Goal: Information Seeking & Learning: Learn about a topic

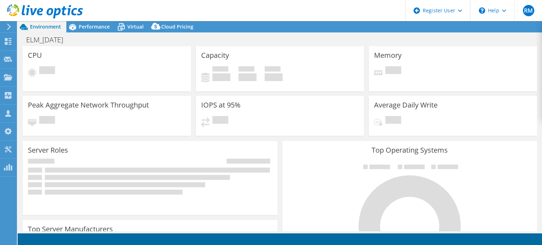
select select "USD"
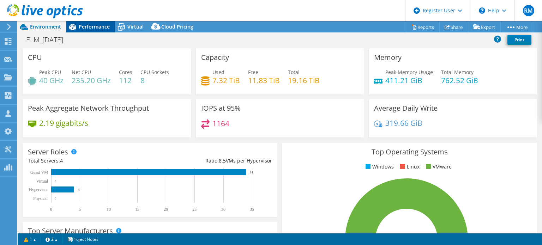
click at [103, 27] on span "Performance" at bounding box center [94, 26] width 31 height 7
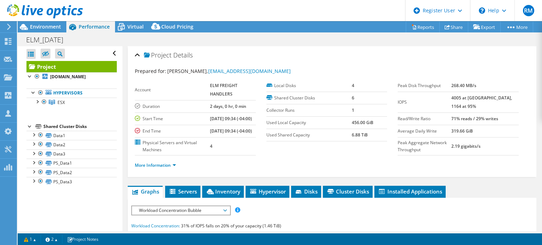
scroll to position [94, 0]
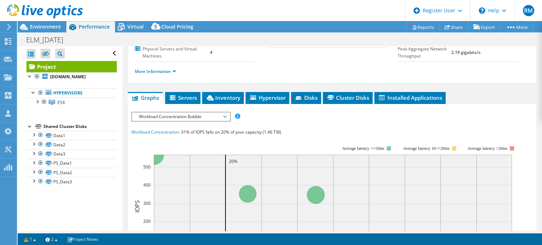
click at [171, 121] on span "Workload Concentration Bubble" at bounding box center [180, 116] width 91 height 8
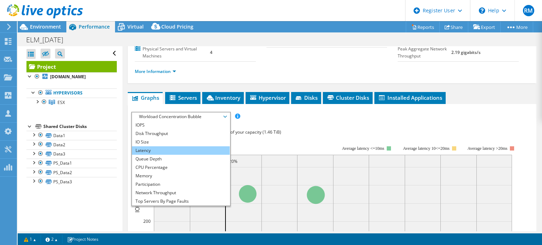
click at [167, 155] on li "Latency" at bounding box center [181, 150] width 98 height 8
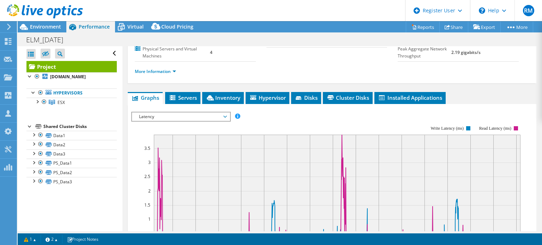
click at [236, 138] on rect at bounding box center [326, 186] width 390 height 141
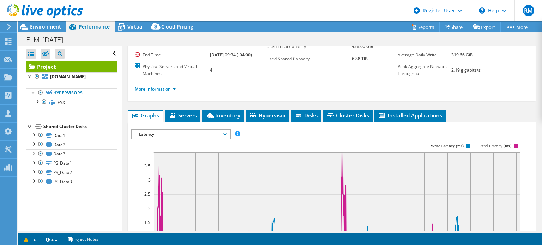
scroll to position [76, 0]
click at [191, 139] on span "Latency" at bounding box center [180, 134] width 91 height 8
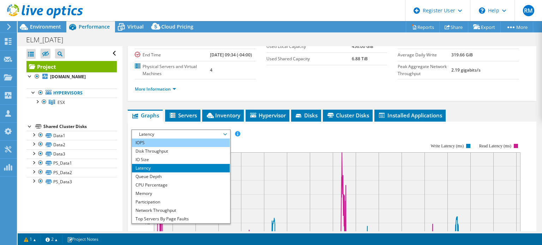
click at [179, 147] on li "IOPS" at bounding box center [181, 143] width 98 height 8
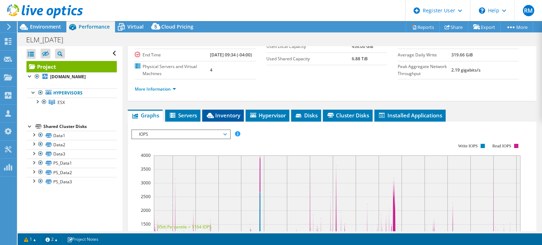
click at [219, 119] on span "Inventory" at bounding box center [223, 115] width 35 height 7
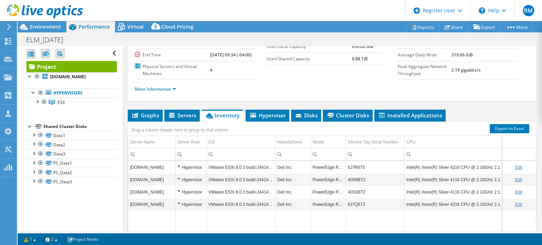
click at [244, 131] on div "Drag a column header here to group by that column" at bounding box center [332, 126] width 408 height 9
click at [155, 119] on span "Graphs" at bounding box center [145, 115] width 28 height 7
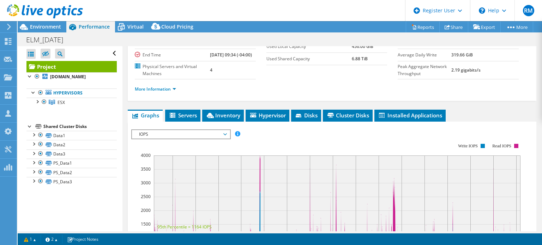
click at [190, 139] on span "IOPS" at bounding box center [180, 134] width 91 height 8
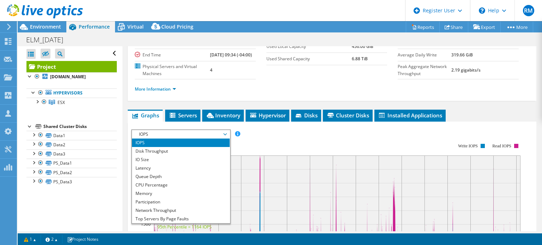
click at [278, 157] on rect at bounding box center [326, 204] width 390 height 141
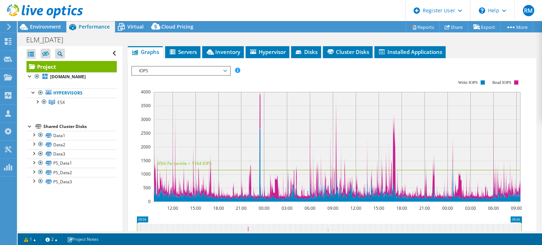
scroll to position [20, 0]
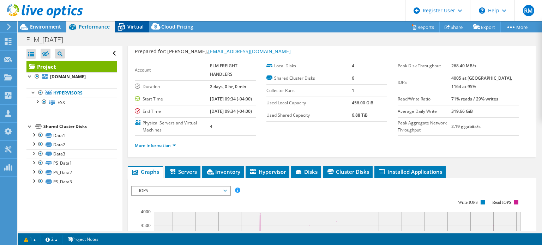
click at [132, 27] on span "Virtual" at bounding box center [135, 26] width 16 height 7
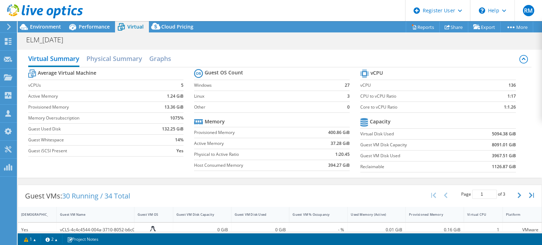
click at [241, 141] on label "Active Memory" at bounding box center [249, 143] width 110 height 7
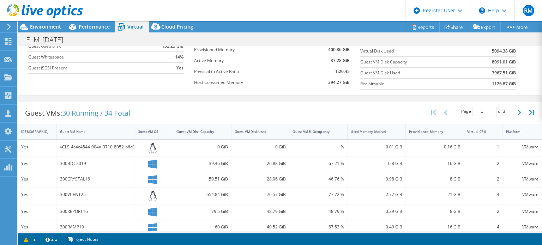
scroll to position [119, 0]
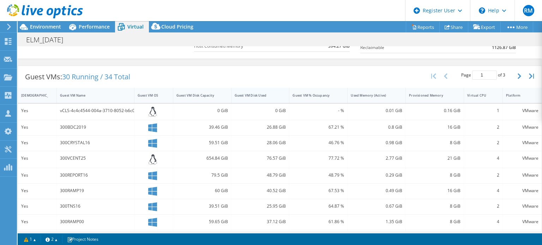
click at [262, 96] on div "Guest VM Disk Used" at bounding box center [255, 95] width 43 height 5
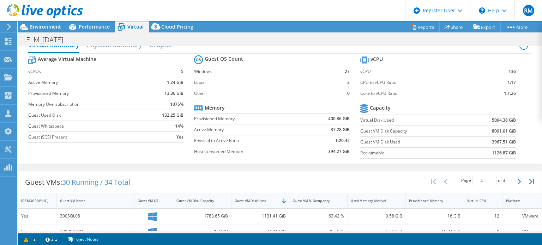
scroll to position [0, 0]
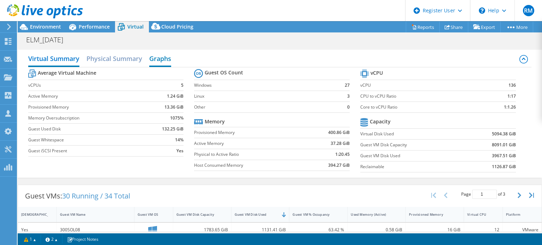
click at [151, 54] on h2 "Graphs" at bounding box center [160, 59] width 22 height 16
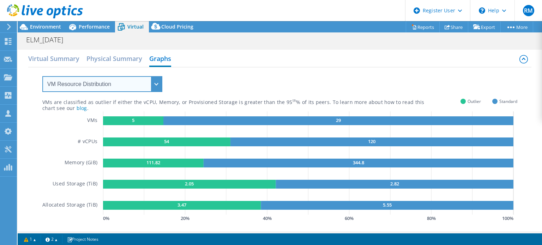
click at [138, 88] on select "VM Resource Distribution Provisioning Contrast Over Provisioning" at bounding box center [102, 84] width 120 height 16
select select "Over Provisioning"
click at [42, 76] on select "VM Resource Distribution Provisioning Contrast Over Provisioning" at bounding box center [102, 84] width 120 height 16
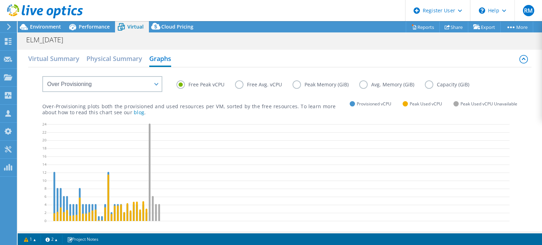
click at [426, 84] on label "Capacity (GiB)" at bounding box center [452, 84] width 55 height 8
click at [0, 0] on input "Capacity (GiB)" at bounding box center [0, 0] width 0 height 0
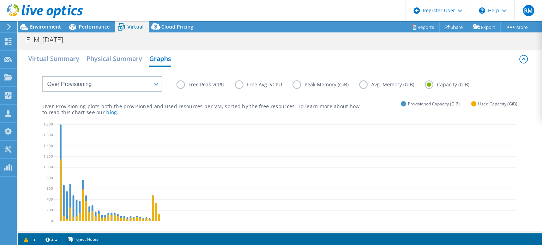
click at [272, 66] on div "Virtual Summary Physical Summary Graphs" at bounding box center [279, 59] width 503 height 16
drag, startPoint x: 272, startPoint y: 66, endPoint x: 250, endPoint y: 66, distance: 22.6
click at [250, 66] on div "Virtual Summary Physical Summary Graphs" at bounding box center [279, 59] width 503 height 16
click at [281, 103] on p "Over-Provisioning plots both the provisioned and used resources per VM, sorted …" at bounding box center [200, 109] width 317 height 12
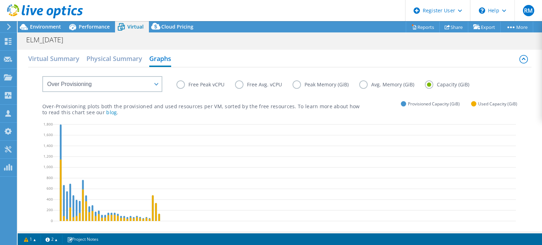
click at [299, 68] on div "Free Peak vCPU Free Avg. vCPU Peak Memory (GiB) Avg. Memory (GiB) Capacity (GiB)" at bounding box center [279, 79] width 475 height 24
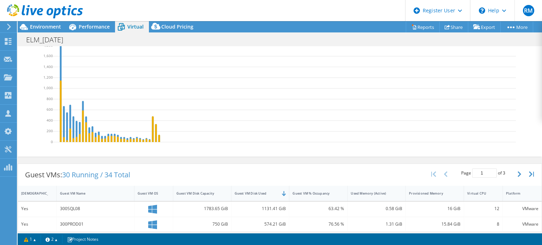
scroll to position [182, 0]
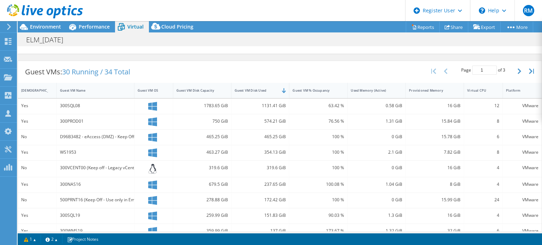
click at [279, 68] on div "Guest VMs: 30 Running / 34 Total Page 1 of 3 5 rows 10 rows 20 rows 25 rows 50 …" at bounding box center [279, 72] width 523 height 22
click at [293, 81] on div "Guest VMs: 30 Running / 34 Total Page 1 of 3 5 rows 10 rows 20 rows 25 rows 50 …" at bounding box center [279, 72] width 523 height 22
click at [106, 23] on span "Performance" at bounding box center [94, 26] width 31 height 7
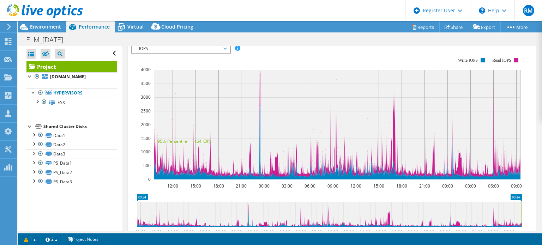
click at [137, 107] on rect at bounding box center [326, 118] width 390 height 141
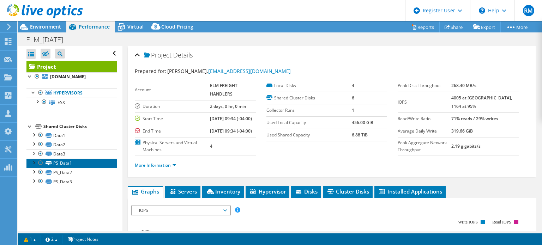
click at [73, 165] on link "PS_Data1" at bounding box center [71, 163] width 90 height 9
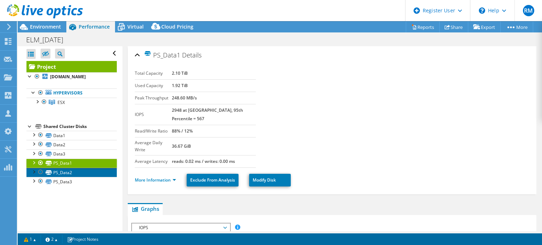
click at [86, 173] on link "PS_Data2" at bounding box center [71, 172] width 90 height 9
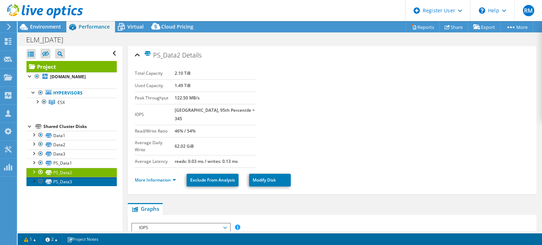
click at [89, 181] on link "PS_Data3" at bounding box center [71, 181] width 90 height 9
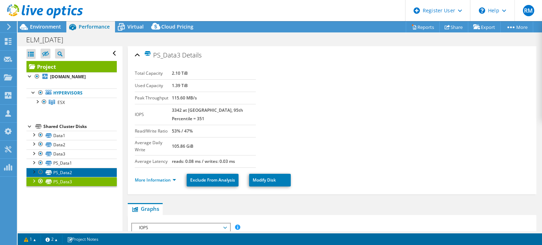
click at [92, 168] on link "PS_Data2" at bounding box center [71, 172] width 90 height 9
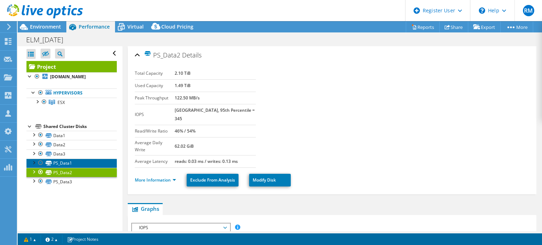
click at [92, 160] on link "PS_Data1" at bounding box center [71, 163] width 90 height 9
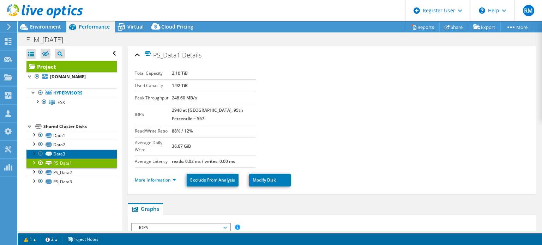
click at [92, 155] on link "Data3" at bounding box center [71, 153] width 90 height 9
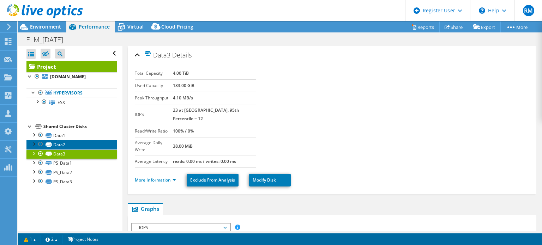
click at [89, 146] on link "Data2" at bounding box center [71, 144] width 90 height 9
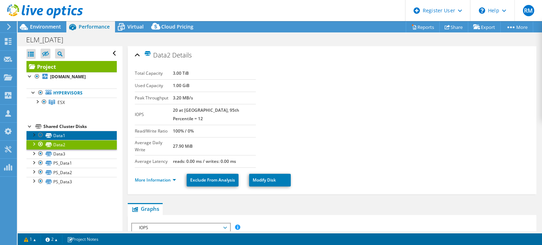
click at [87, 136] on link "Data1" at bounding box center [71, 135] width 90 height 9
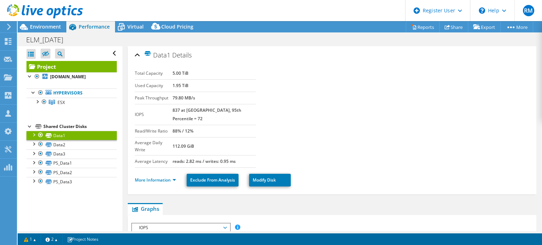
click at [89, 65] on link "Project" at bounding box center [71, 66] width 90 height 11
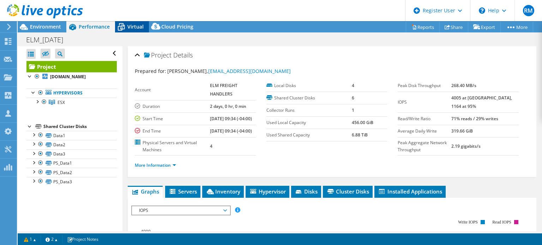
click at [140, 26] on span "Virtual" at bounding box center [135, 26] width 16 height 7
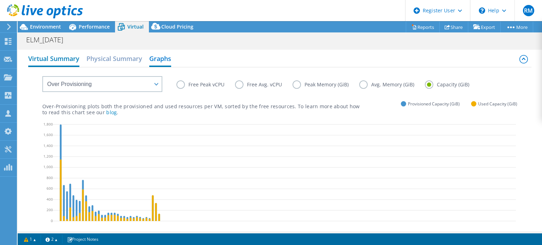
click at [73, 63] on h2 "Virtual Summary" at bounding box center [53, 59] width 51 height 16
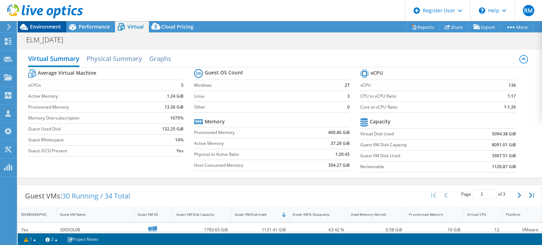
click at [58, 28] on span "Environment" at bounding box center [45, 26] width 31 height 7
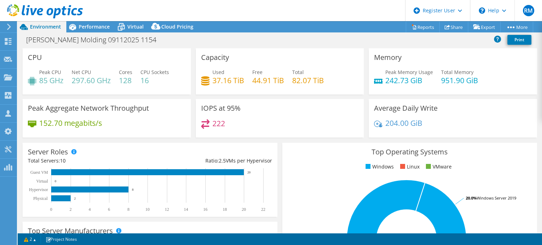
select select "USD"
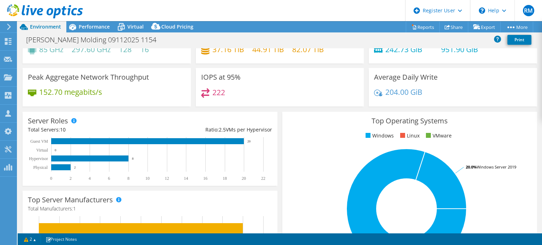
drag, startPoint x: 0, startPoint y: 0, endPoint x: 245, endPoint y: 20, distance: 245.5
click at [245, 20] on header "RM Dell User [PERSON_NAME] [PERSON_NAME][EMAIL_ADDRESS][PERSON_NAME][DOMAIN_NAM…" at bounding box center [271, 10] width 542 height 21
drag, startPoint x: 245, startPoint y: 20, endPoint x: 230, endPoint y: 12, distance: 16.7
click at [230, 12] on header "RM Dell User Ryann Mannan Ryann.Mannan@dell.com Dell My Profile Log Out \n Help…" at bounding box center [271, 10] width 542 height 21
click at [238, 73] on h3 "IOPS at 95%" at bounding box center [220, 77] width 39 height 8
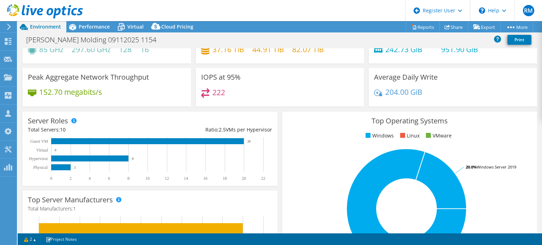
scroll to position [0, 0]
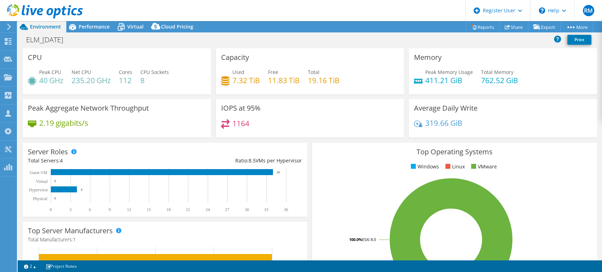
select select "USD"
